Goal: Download file/media

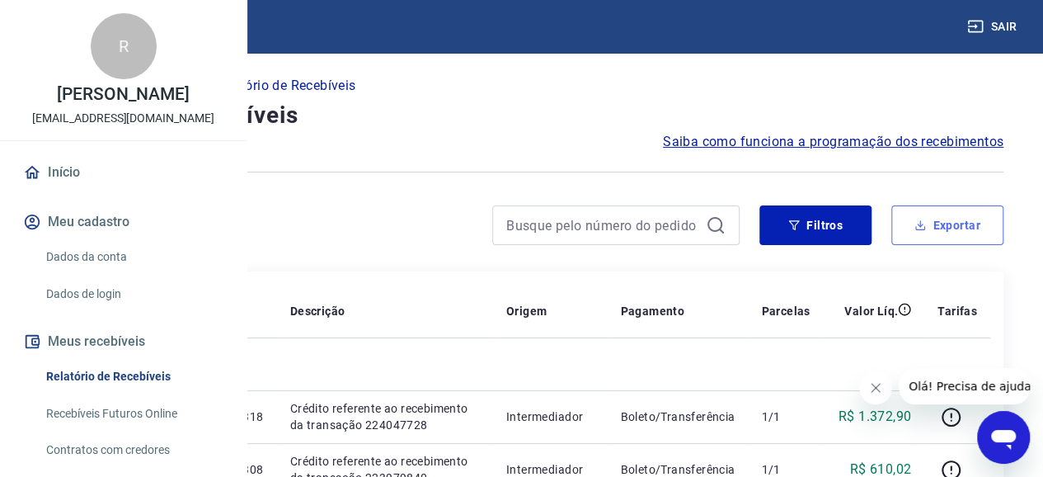
click at [920, 214] on button "Exportar" at bounding box center [947, 225] width 112 height 40
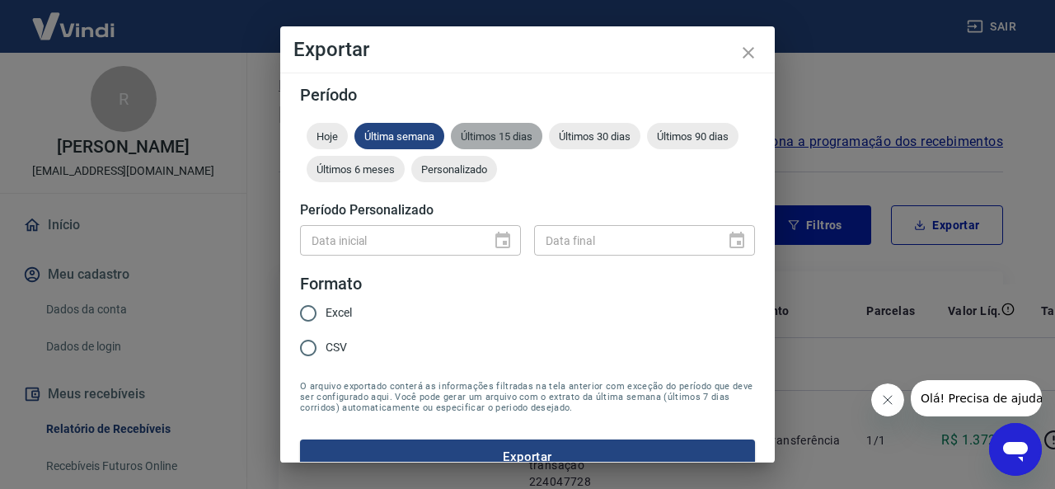
click at [497, 129] on div "Últimos 15 dias" at bounding box center [497, 136] width 92 height 26
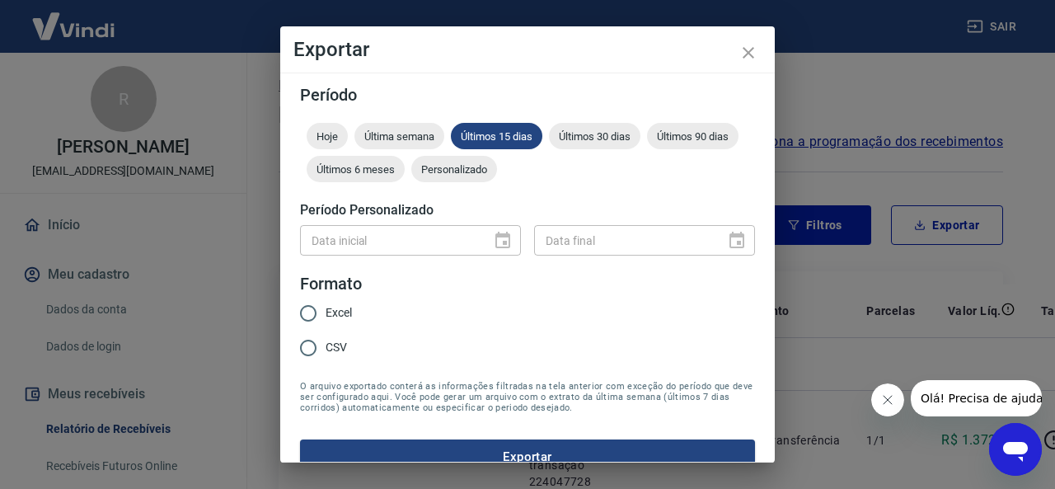
click at [341, 315] on span "Excel" at bounding box center [339, 312] width 26 height 17
click at [326, 315] on input "Excel" at bounding box center [308, 313] width 35 height 35
radio input "true"
click at [477, 453] on button "Exportar" at bounding box center [527, 456] width 455 height 35
